Goal: Navigation & Orientation: Understand site structure

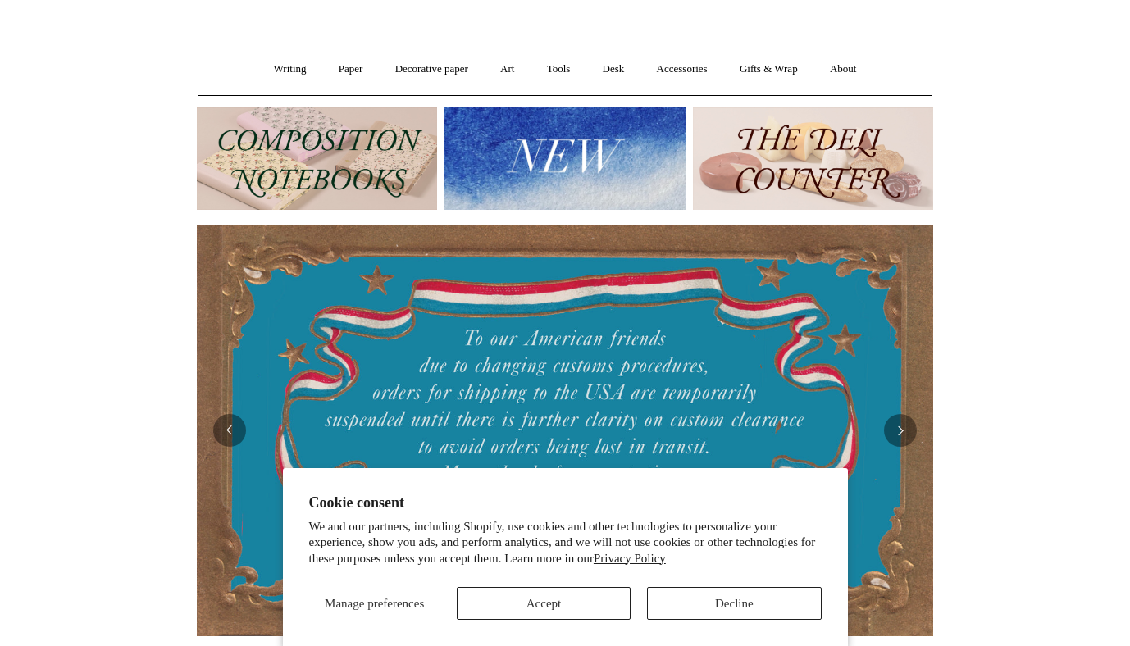
scroll to position [105, 0]
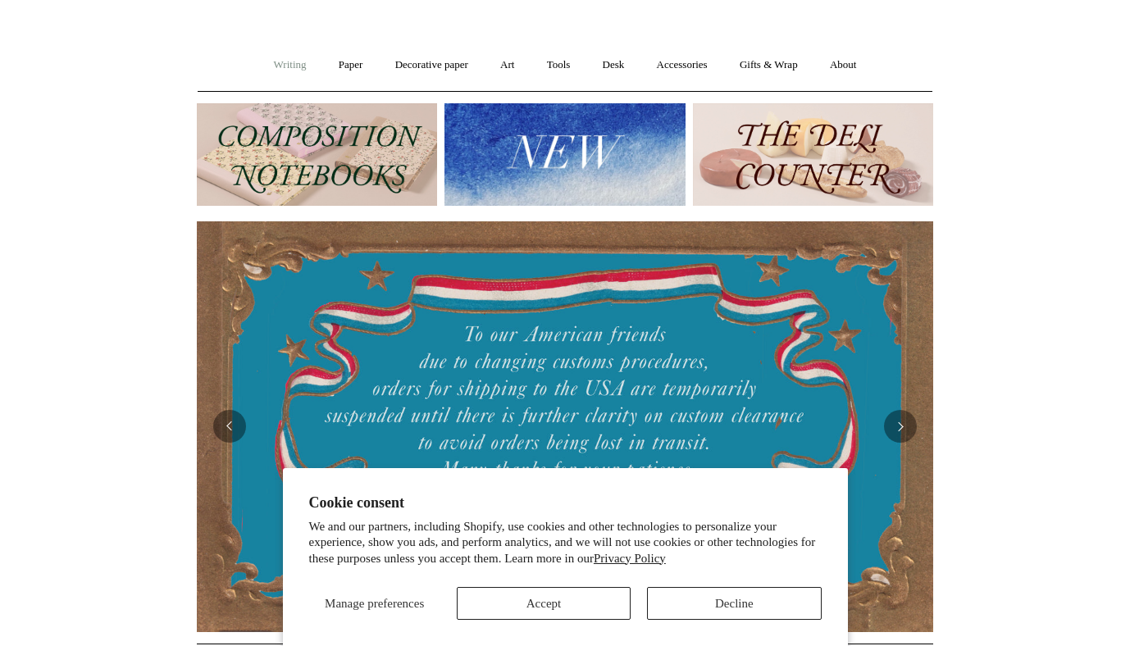
click at [290, 82] on link "Writing +" at bounding box center [290, 64] width 62 height 43
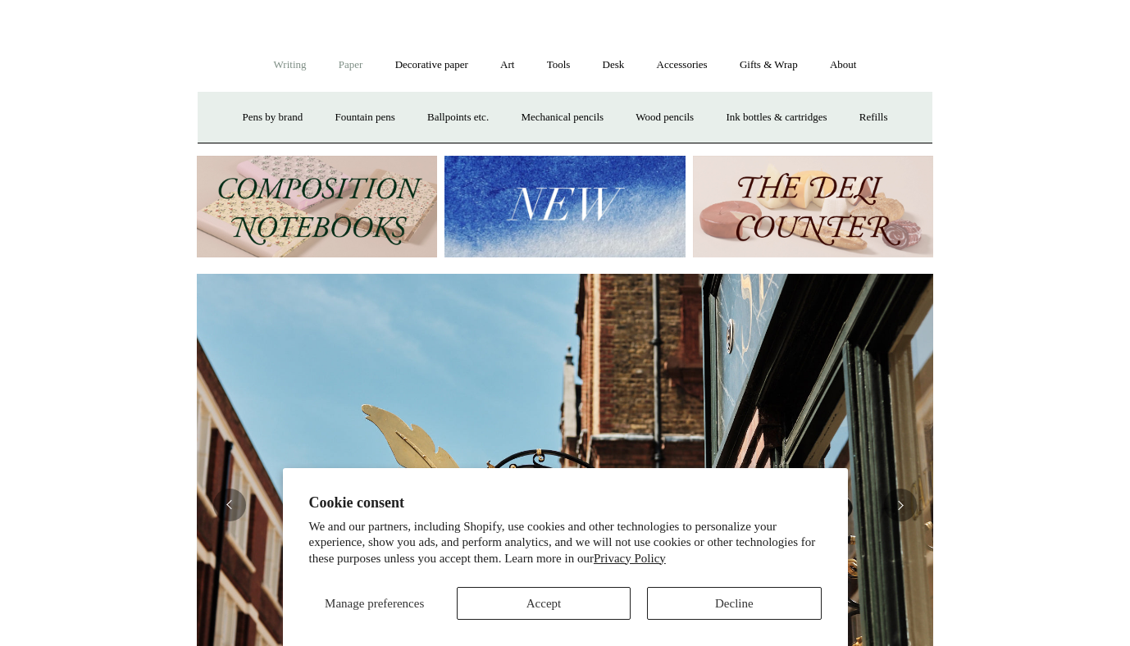
scroll to position [0, 737]
click at [344, 62] on link "Paper +" at bounding box center [351, 64] width 54 height 43
click at [400, 116] on link "📆 Dated Diaries 📆" at bounding box center [437, 117] width 120 height 43
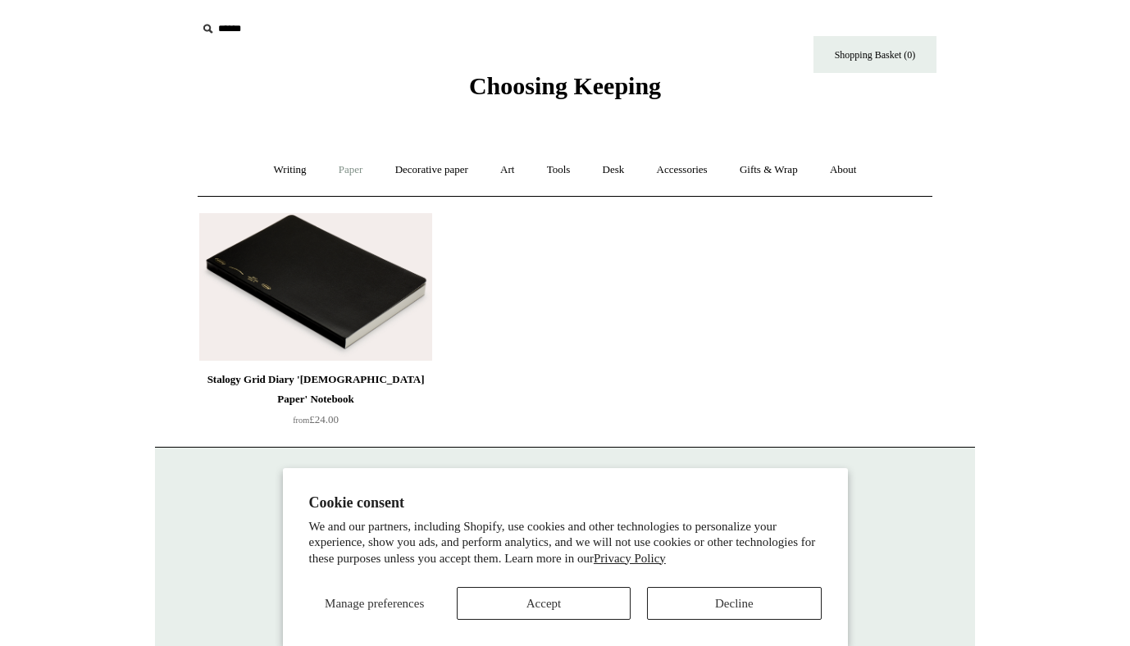
click at [349, 161] on link "Paper +" at bounding box center [351, 169] width 54 height 43
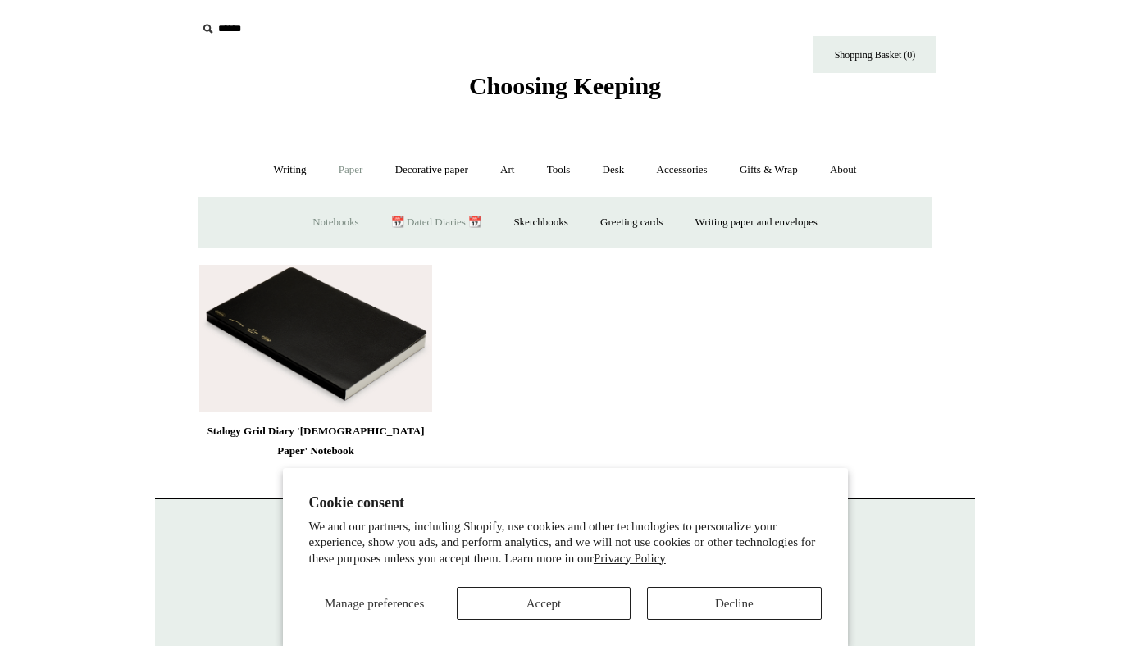
click at [337, 219] on link "Notebooks +" at bounding box center [335, 222] width 75 height 43
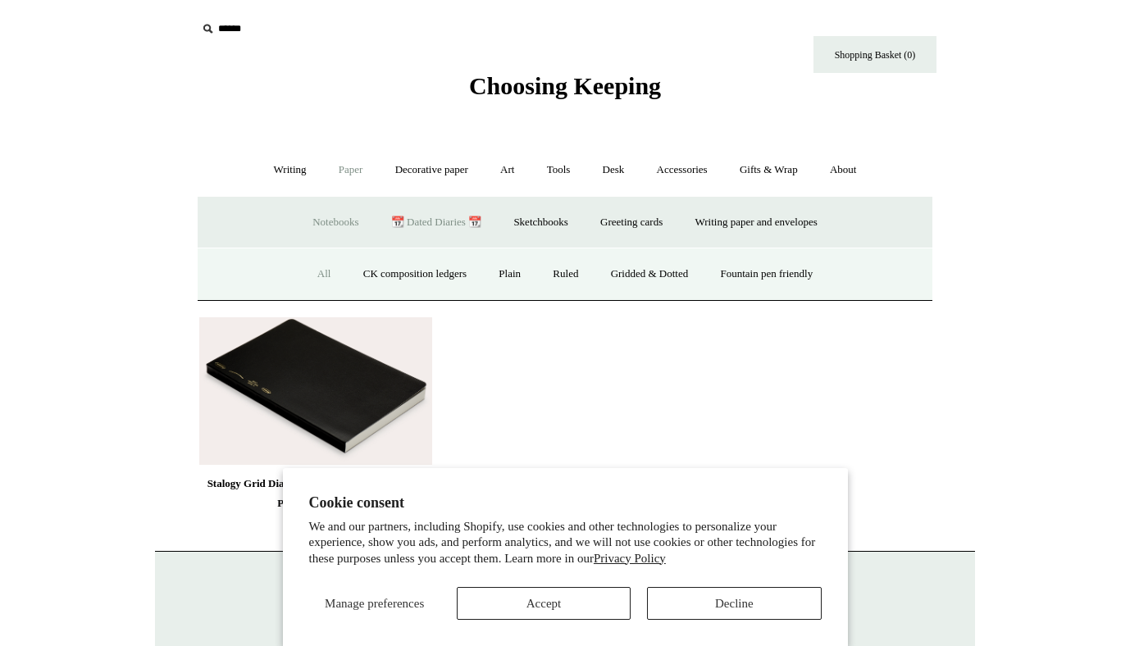
click at [319, 271] on link "All" at bounding box center [324, 274] width 43 height 43
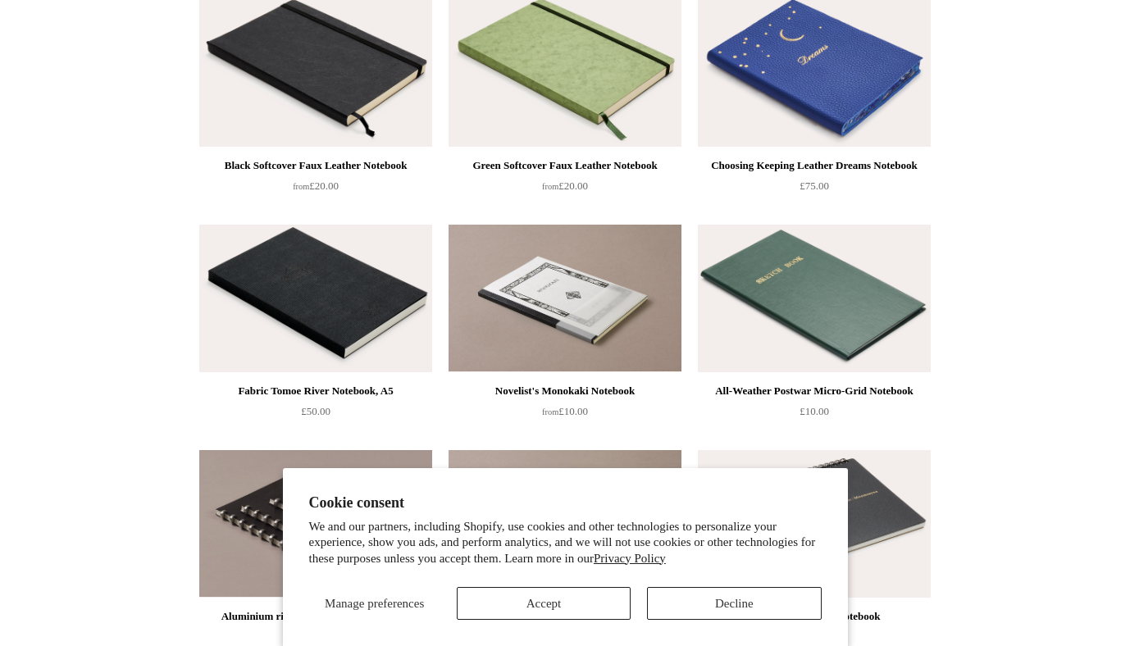
scroll to position [3377, 0]
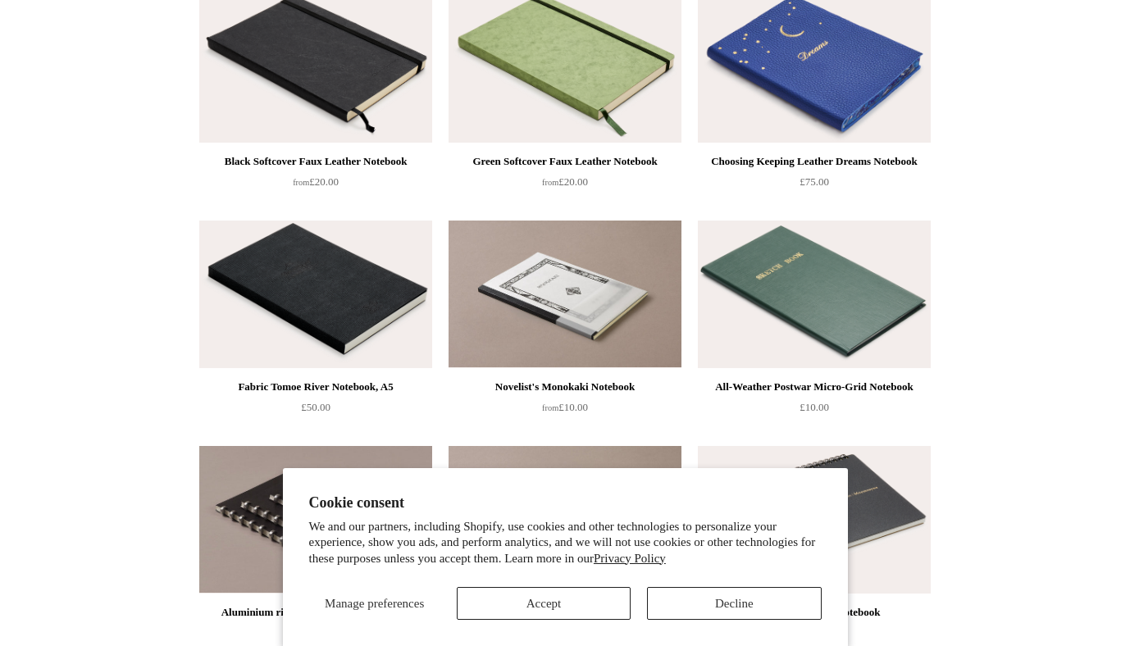
click at [541, 591] on button "Accept" at bounding box center [544, 603] width 174 height 33
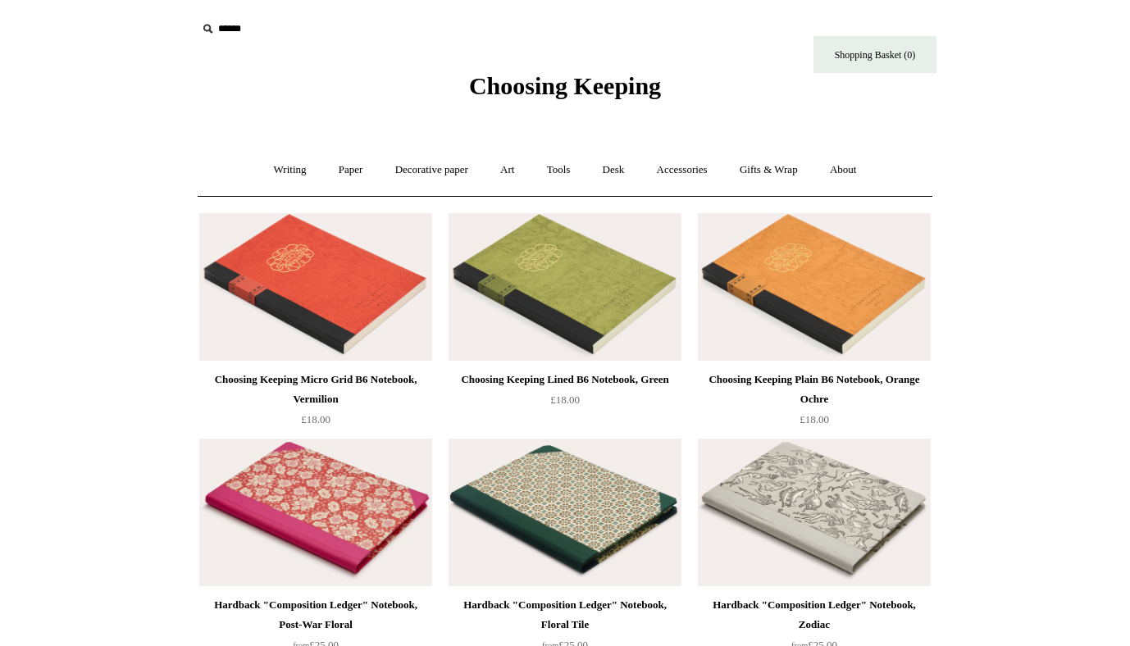
scroll to position [0, 0]
click at [285, 173] on link "Writing +" at bounding box center [290, 169] width 62 height 43
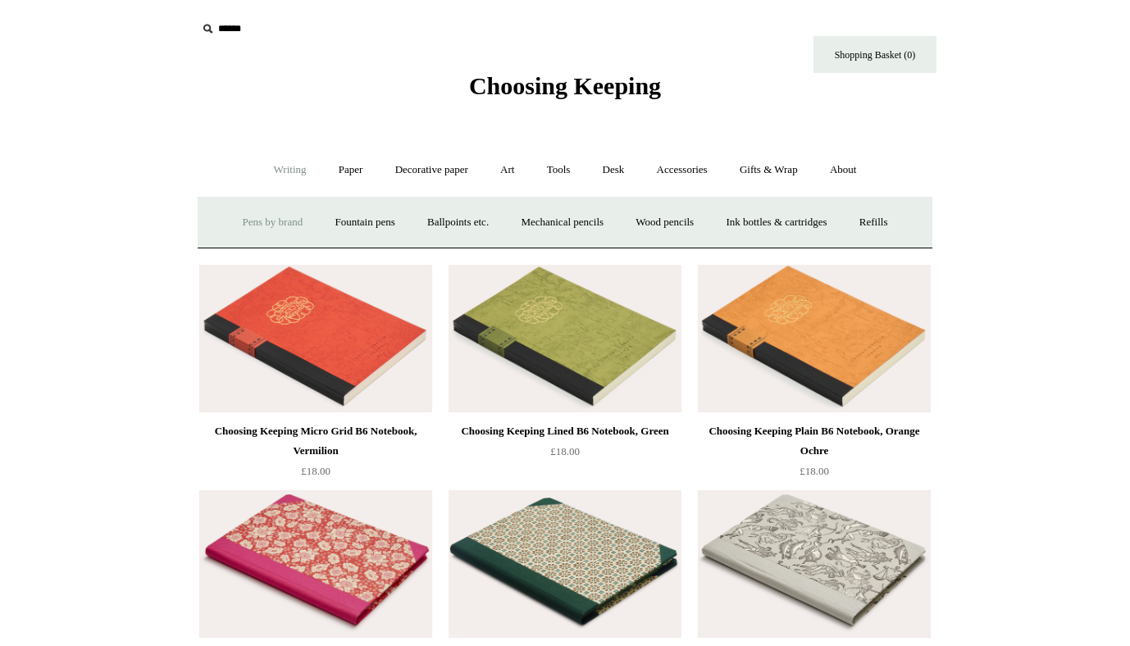
click at [270, 226] on link "Pens by brand +" at bounding box center [273, 222] width 90 height 43
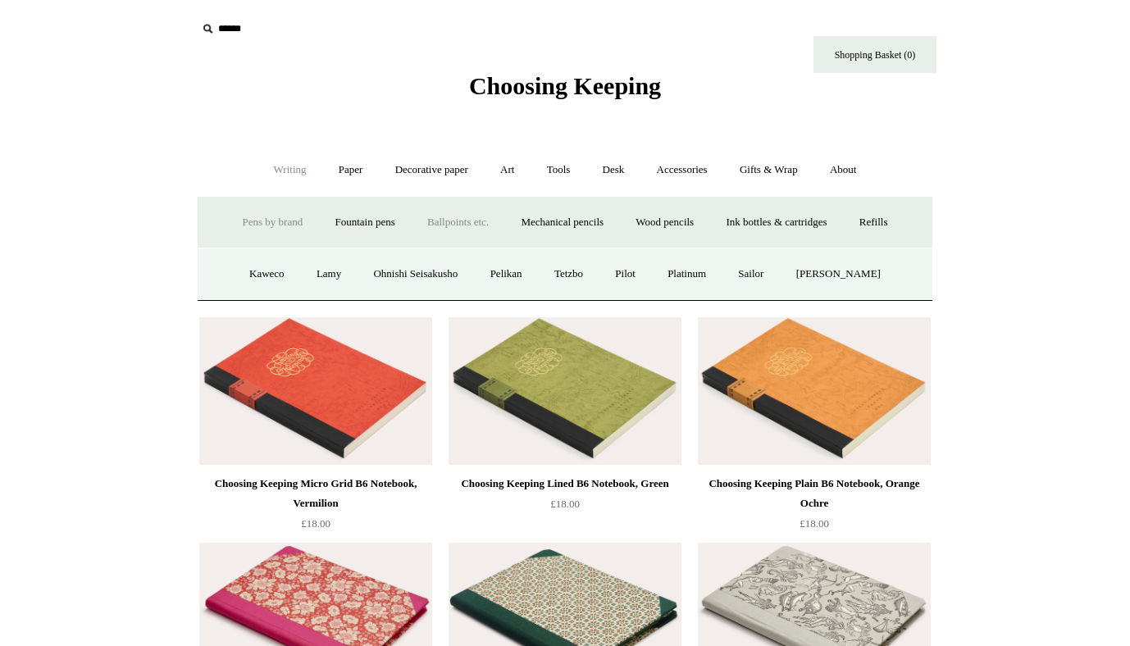
click at [451, 224] on link "Ballpoints etc. +" at bounding box center [458, 222] width 91 height 43
click at [375, 270] on link "All" at bounding box center [369, 274] width 43 height 43
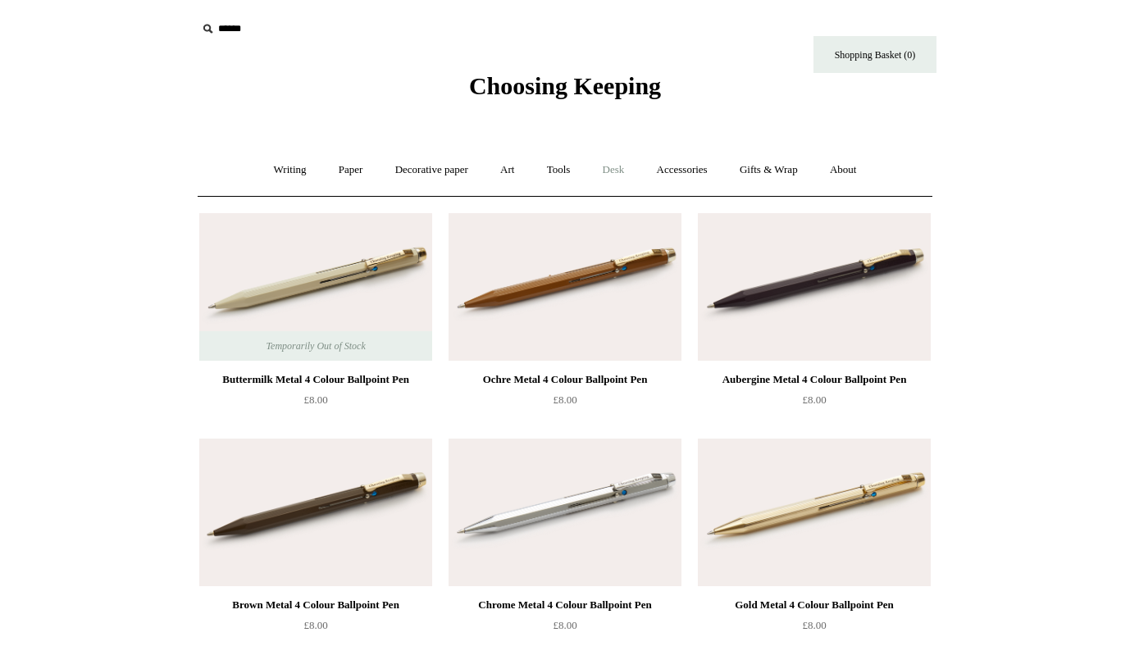
click at [623, 153] on link "Desk +" at bounding box center [614, 169] width 52 height 43
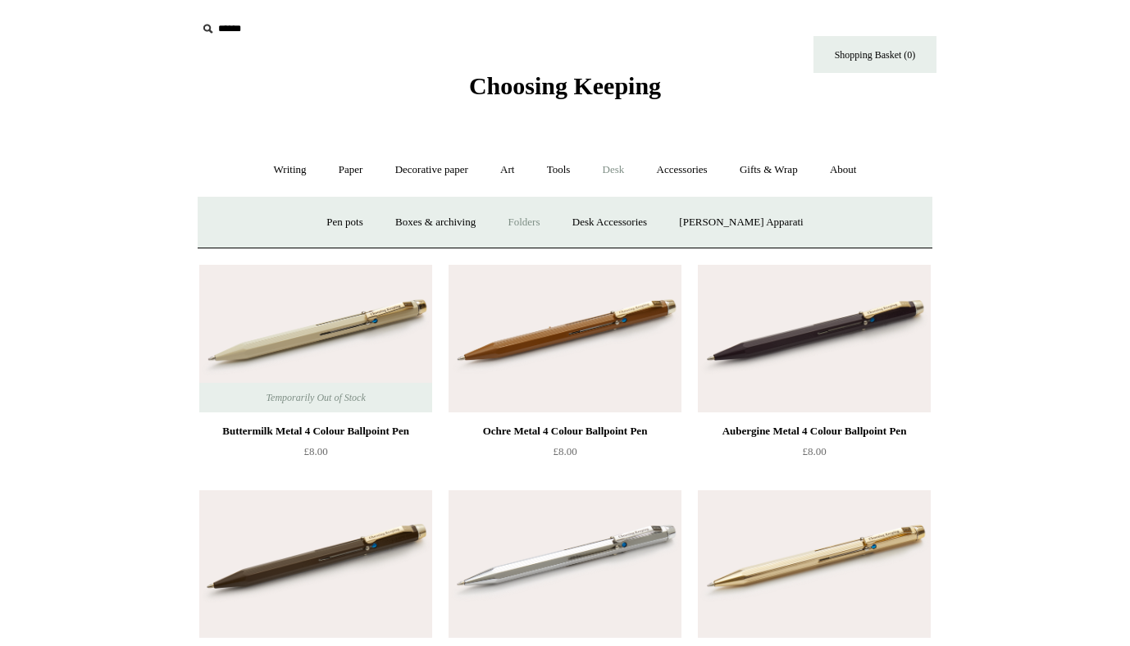
click at [544, 228] on link "Folders" at bounding box center [525, 222] width 62 height 43
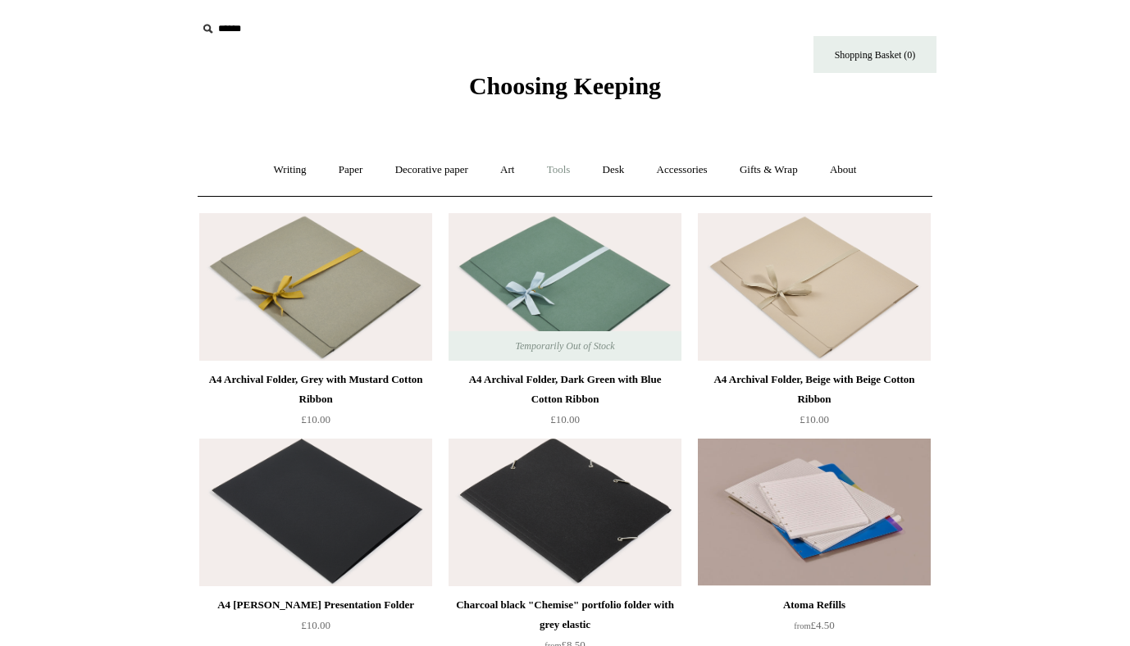
click at [569, 166] on link "Tools +" at bounding box center [558, 169] width 53 height 43
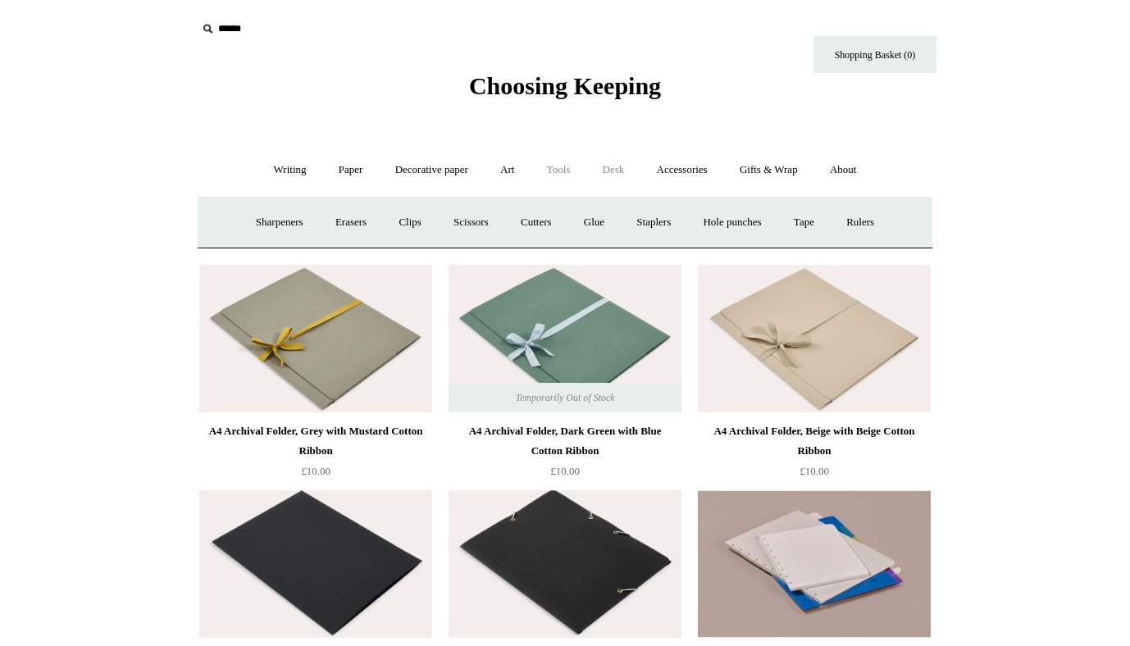
click at [622, 162] on link "Desk +" at bounding box center [614, 169] width 52 height 43
click at [451, 225] on link "Boxes & archiving" at bounding box center [461, 222] width 110 height 43
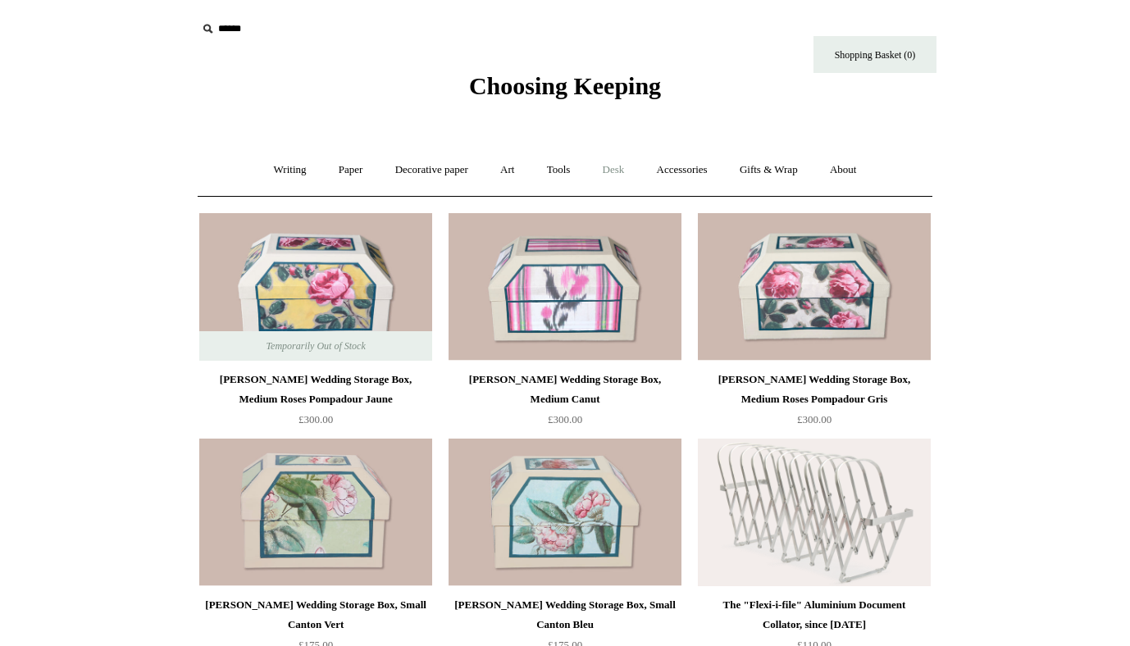
click at [623, 172] on link "Desk +" at bounding box center [614, 169] width 52 height 43
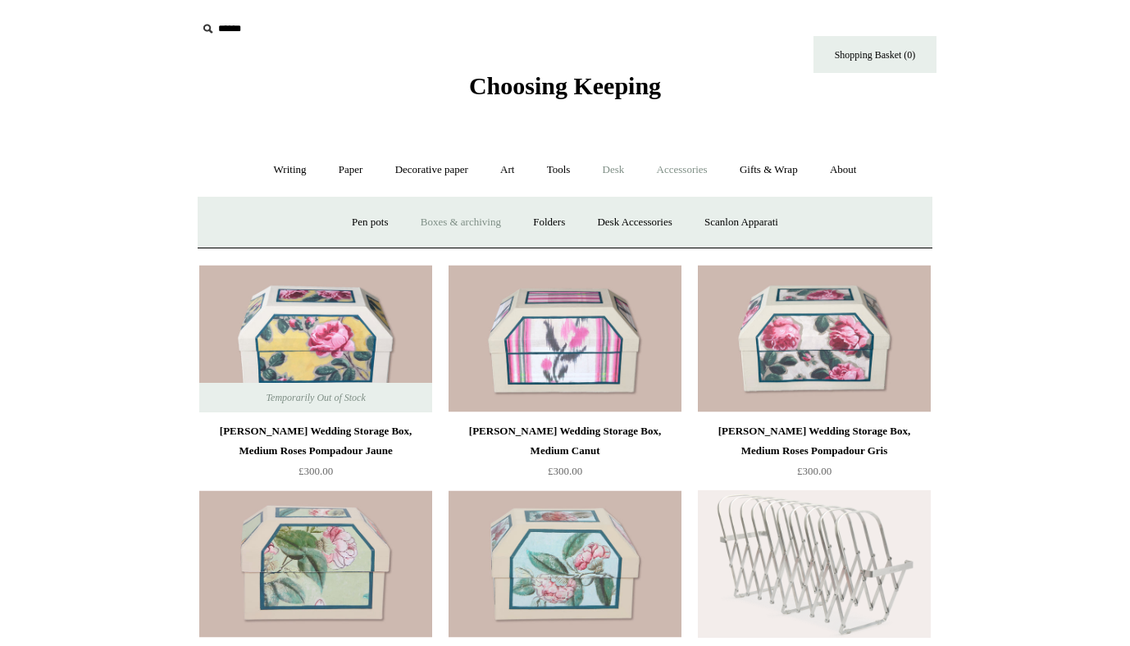
click at [668, 174] on link "Accessories +" at bounding box center [682, 169] width 80 height 43
click at [691, 226] on link "Books" at bounding box center [692, 222] width 57 height 43
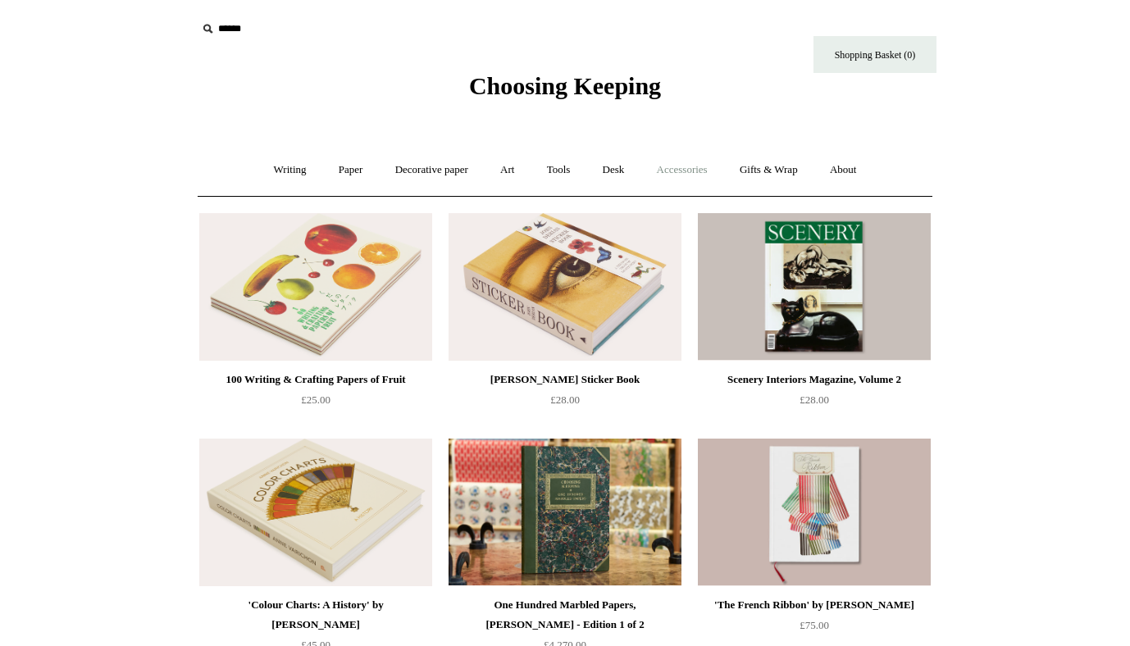
click at [687, 167] on link "Accessories +" at bounding box center [682, 169] width 80 height 43
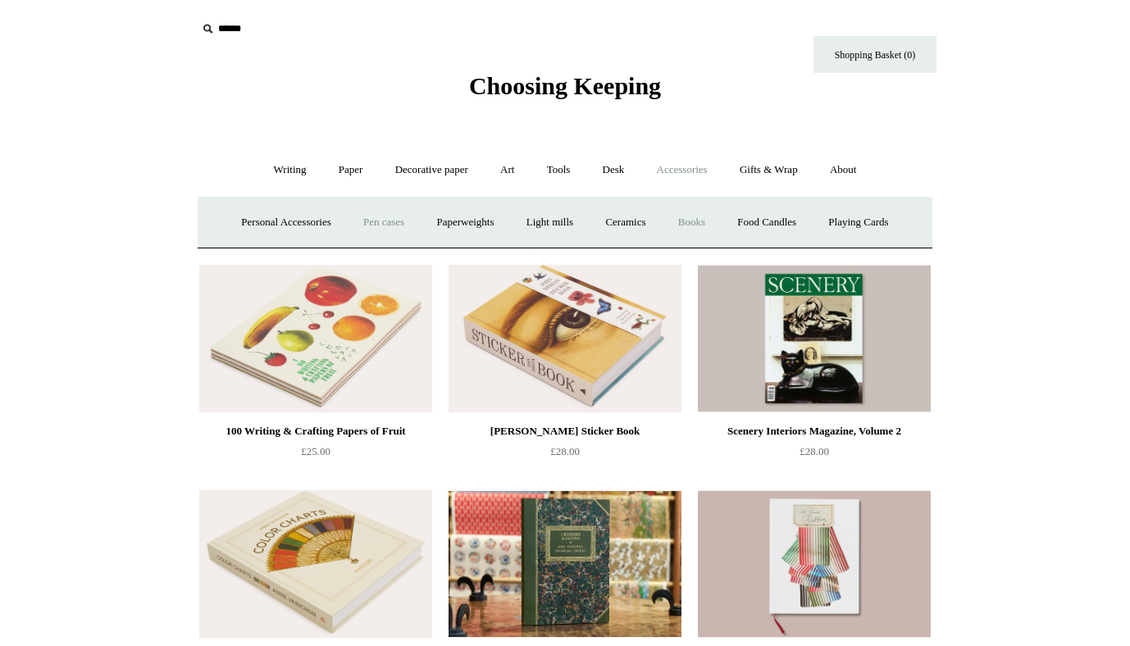
click at [349, 232] on link "Pen cases" at bounding box center [384, 222] width 71 height 43
